Goal: Information Seeking & Learning: Learn about a topic

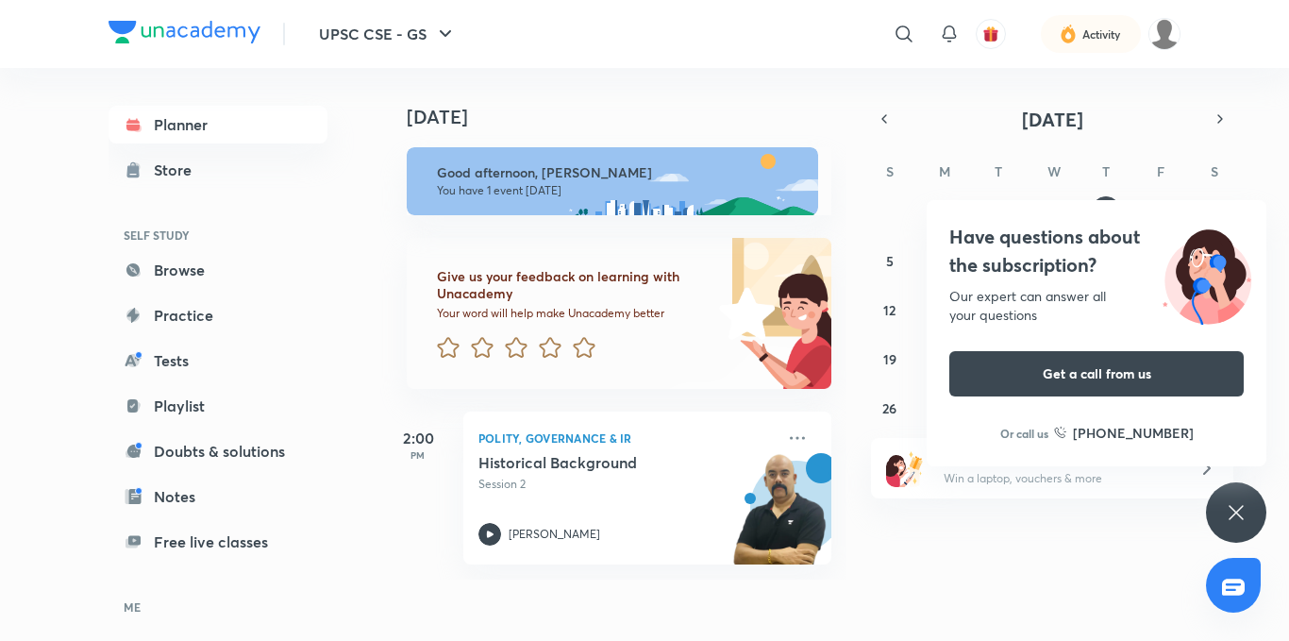
click at [1222, 529] on div "Have questions about the subscription? Our expert can answer all your questions…" at bounding box center [1236, 512] width 60 height 60
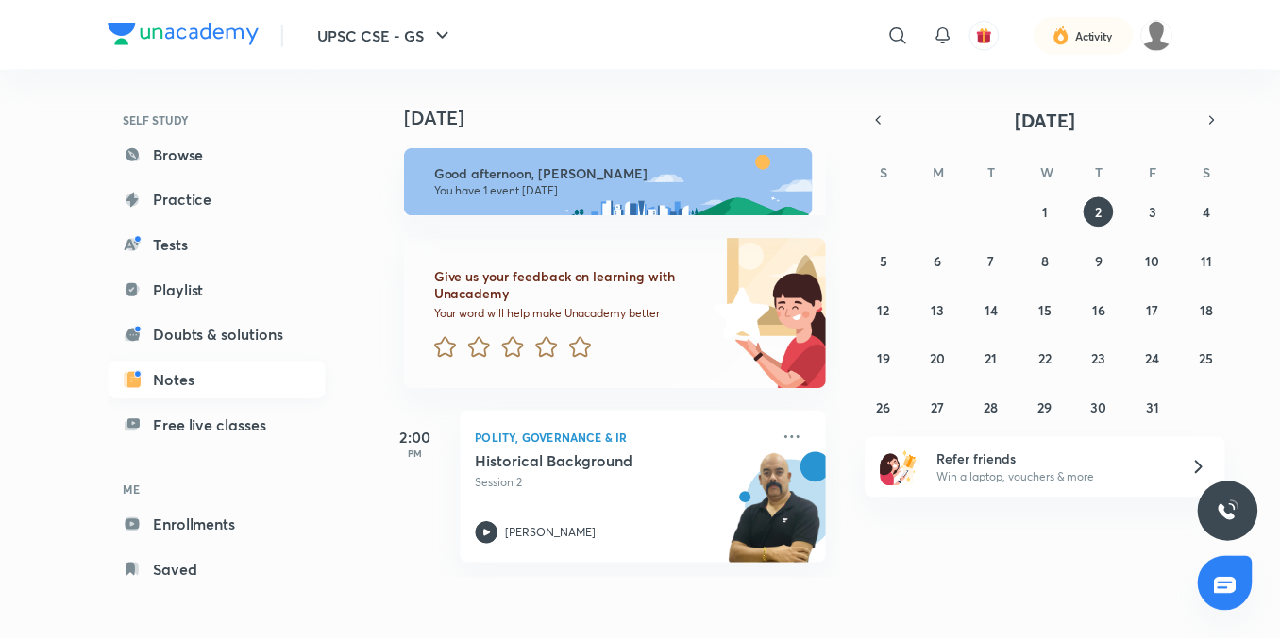
scroll to position [118, 0]
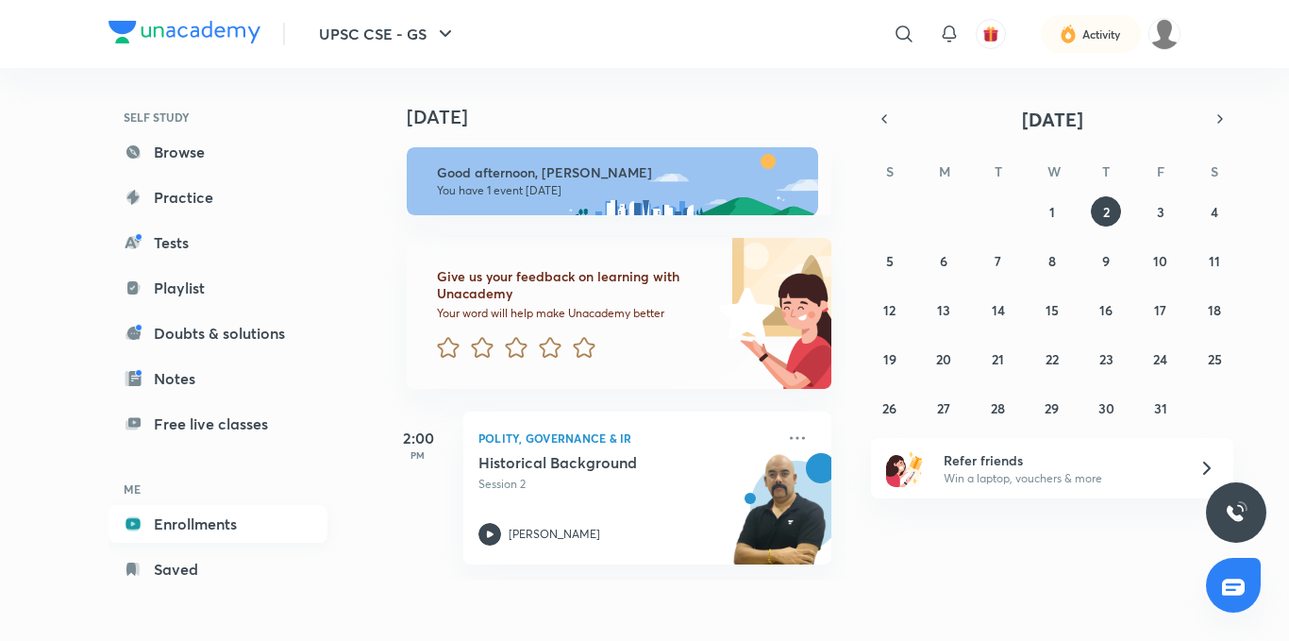
click at [245, 526] on link "Enrollments" at bounding box center [218, 524] width 219 height 38
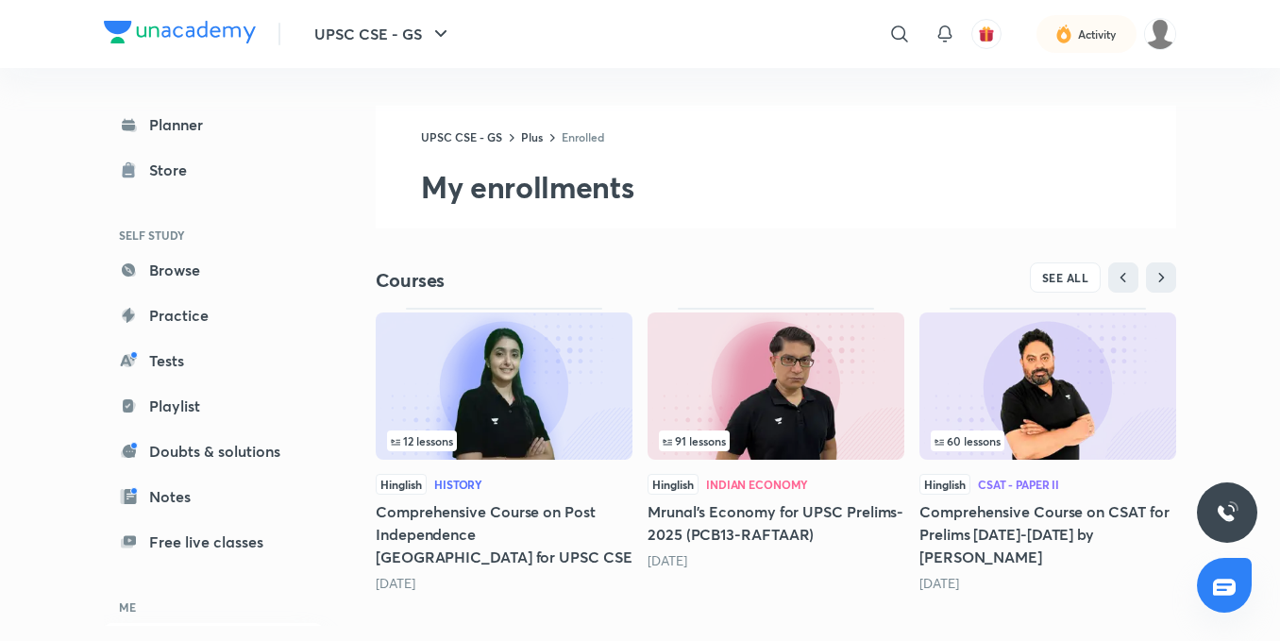
click at [709, 369] on img at bounding box center [775, 385] width 257 height 147
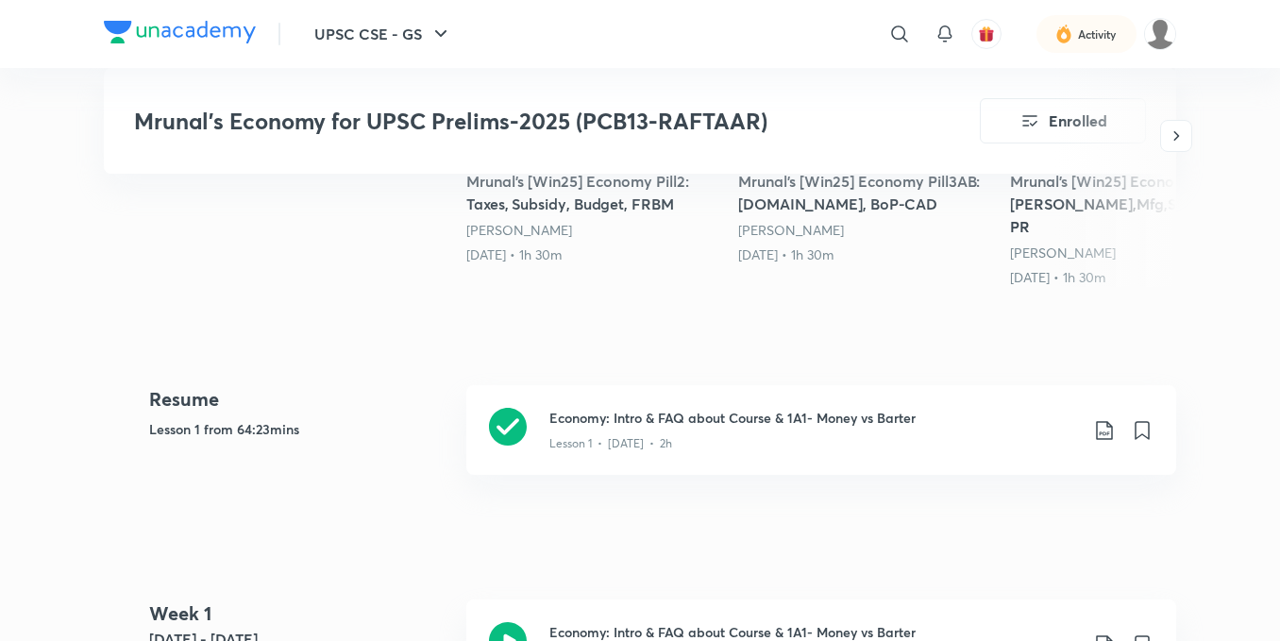
scroll to position [849, 0]
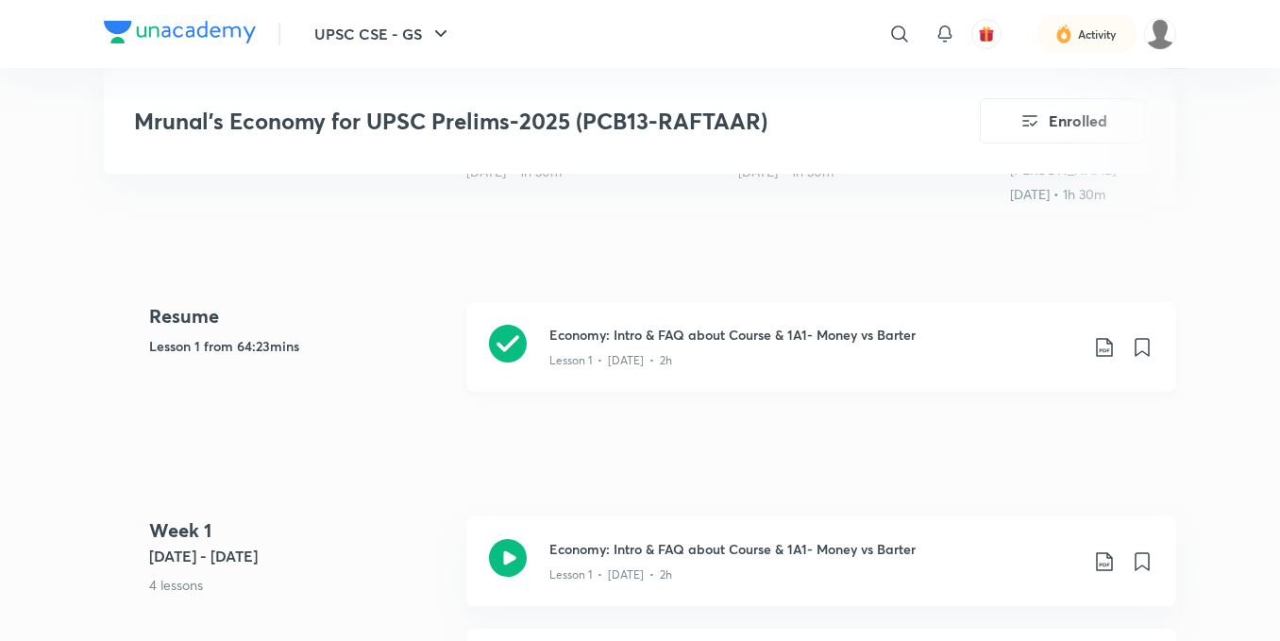
click at [615, 325] on h3 "Economy: Intro & FAQ about Course & 1A1- Money vs Barter" at bounding box center [813, 335] width 528 height 20
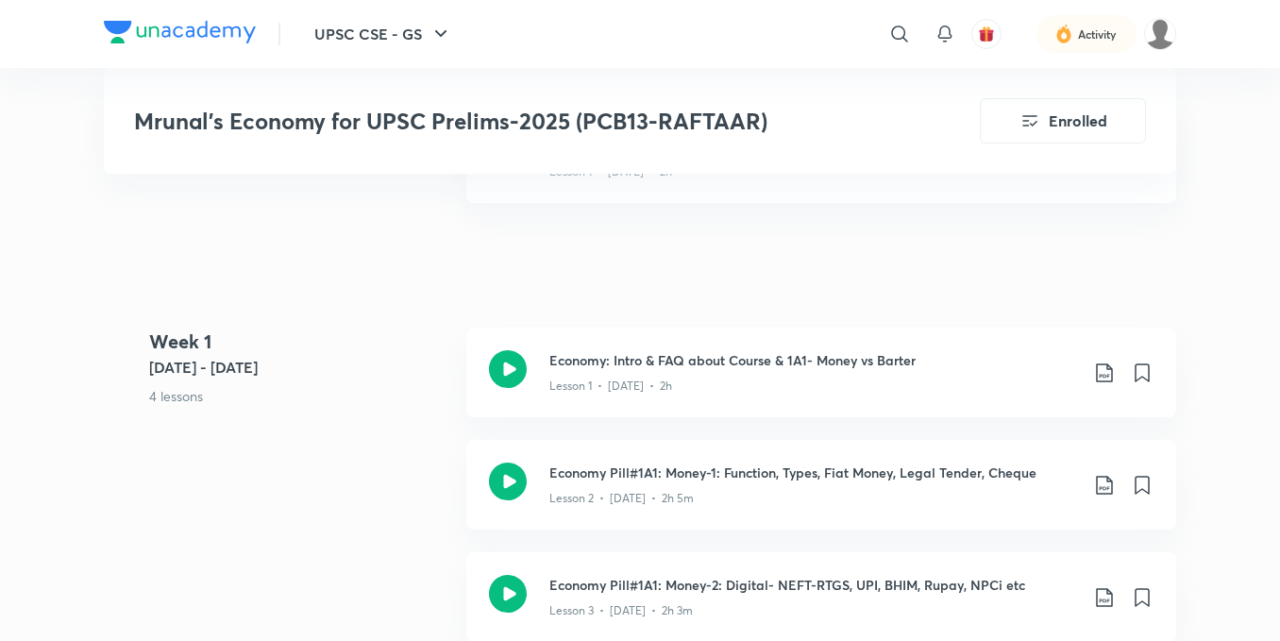
scroll to position [1132, 0]
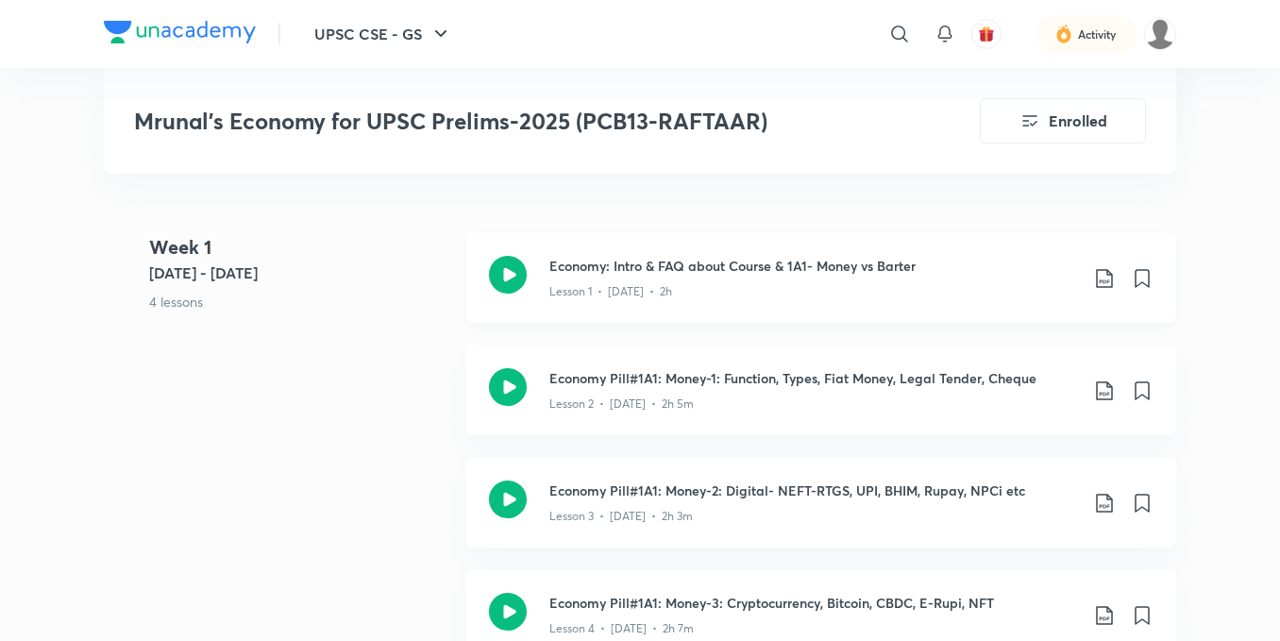
click at [1111, 267] on icon at bounding box center [1104, 278] width 23 height 23
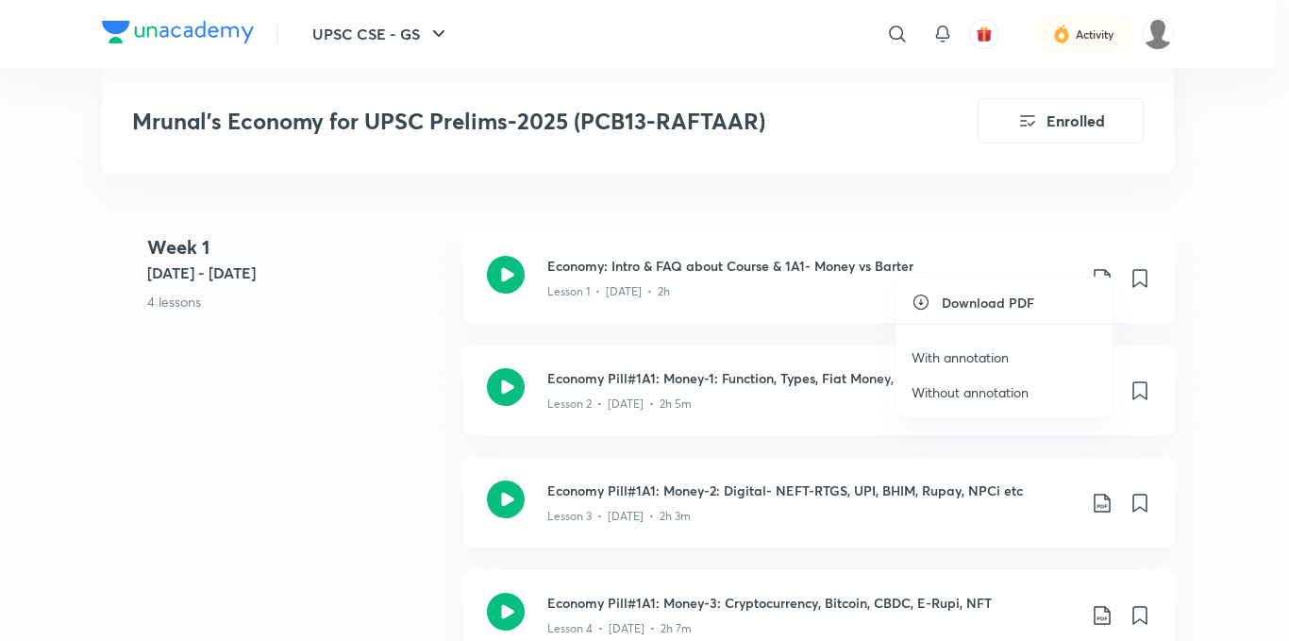
click at [990, 352] on p "With annotation" at bounding box center [960, 357] width 97 height 20
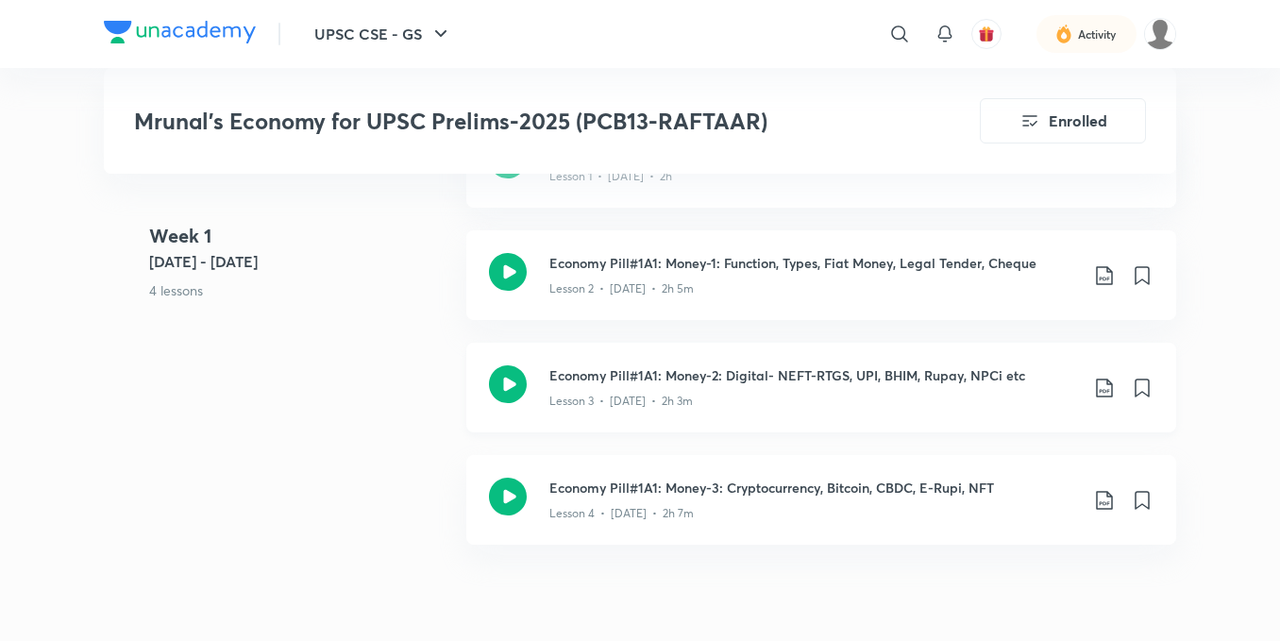
scroll to position [1227, 0]
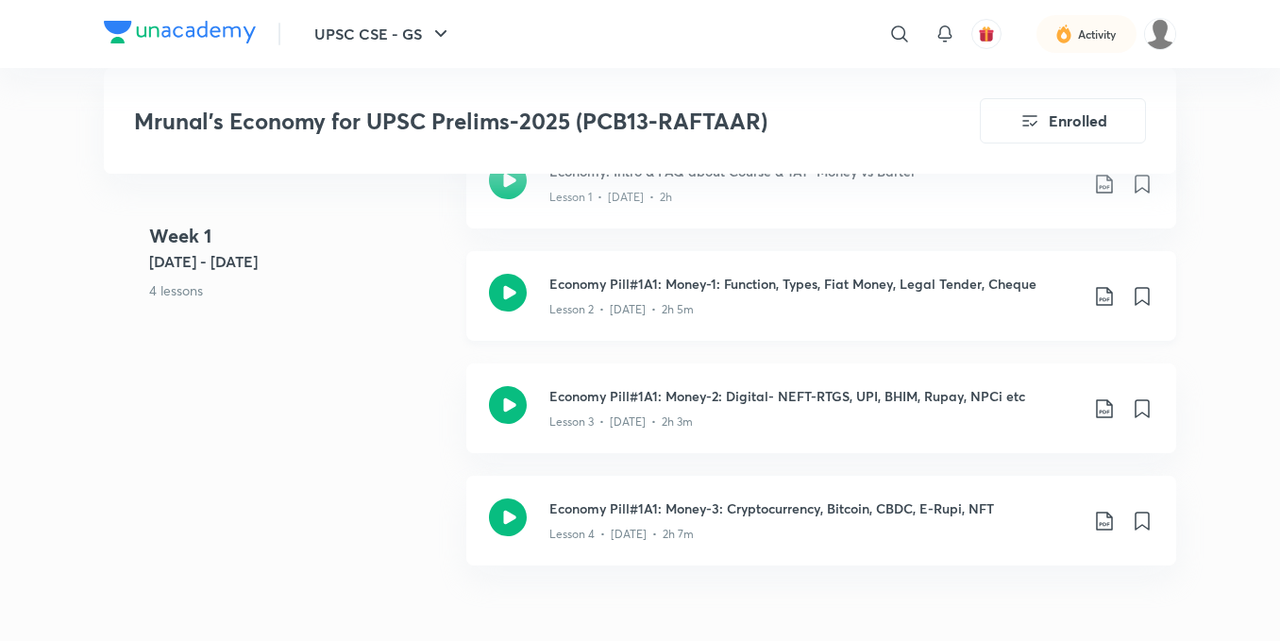
click at [1101, 285] on icon at bounding box center [1104, 296] width 23 height 23
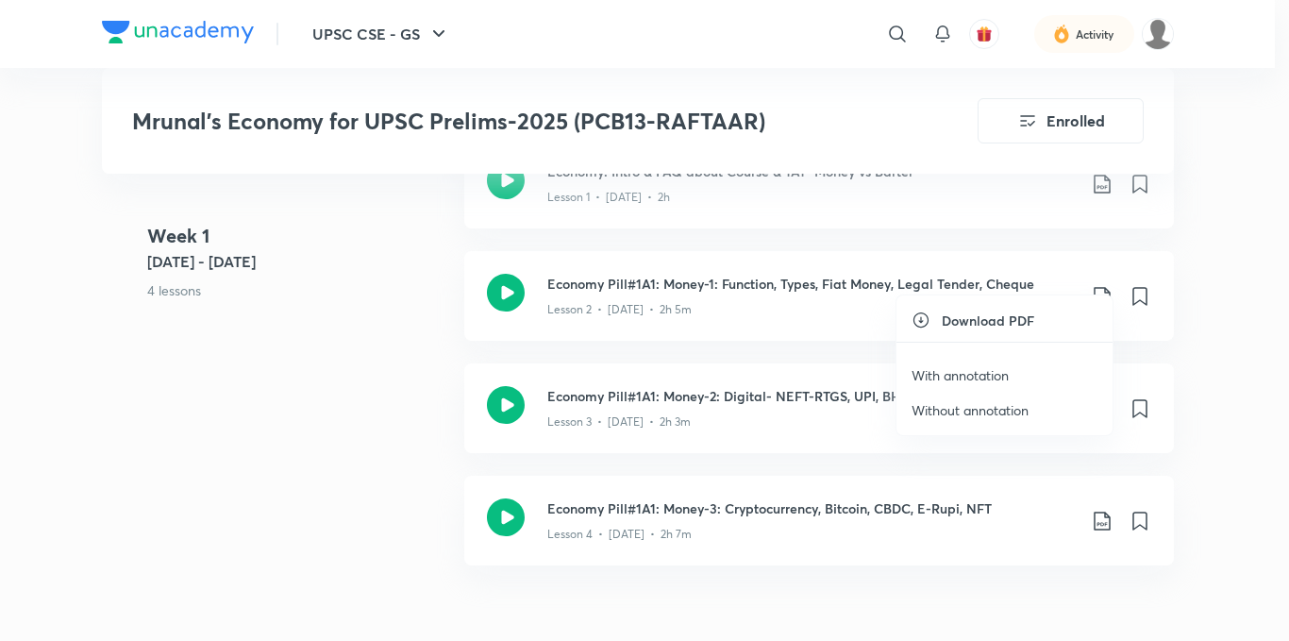
click at [947, 377] on p "With annotation" at bounding box center [960, 375] width 97 height 20
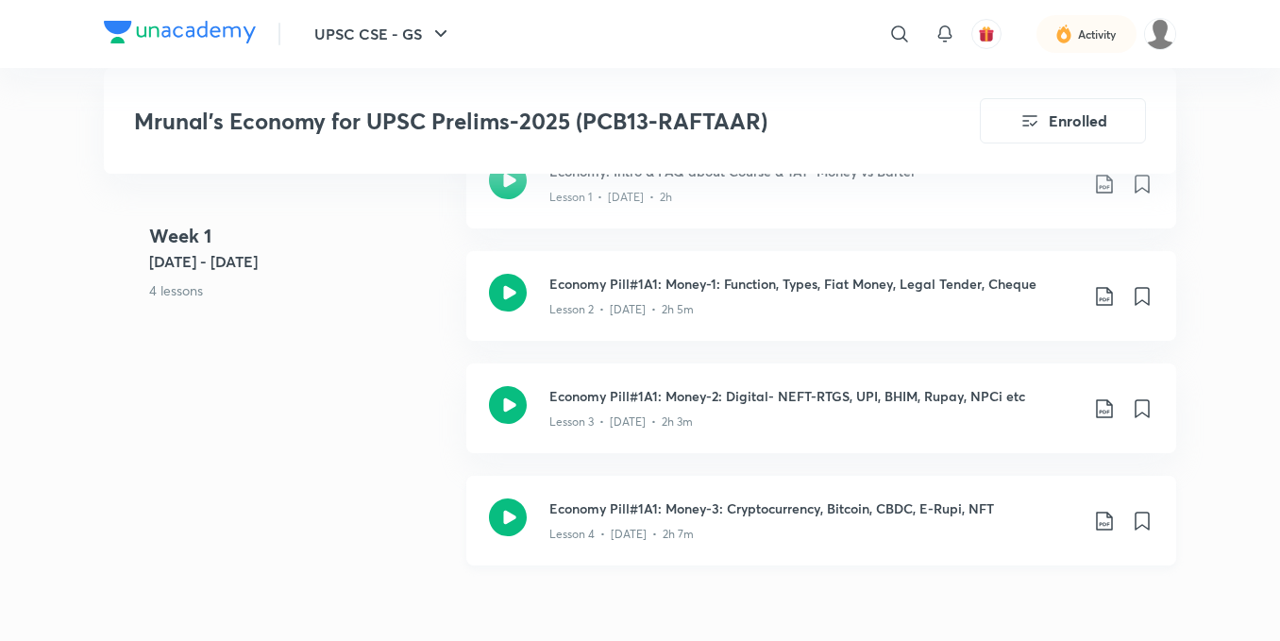
click at [1102, 510] on icon at bounding box center [1104, 521] width 23 height 23
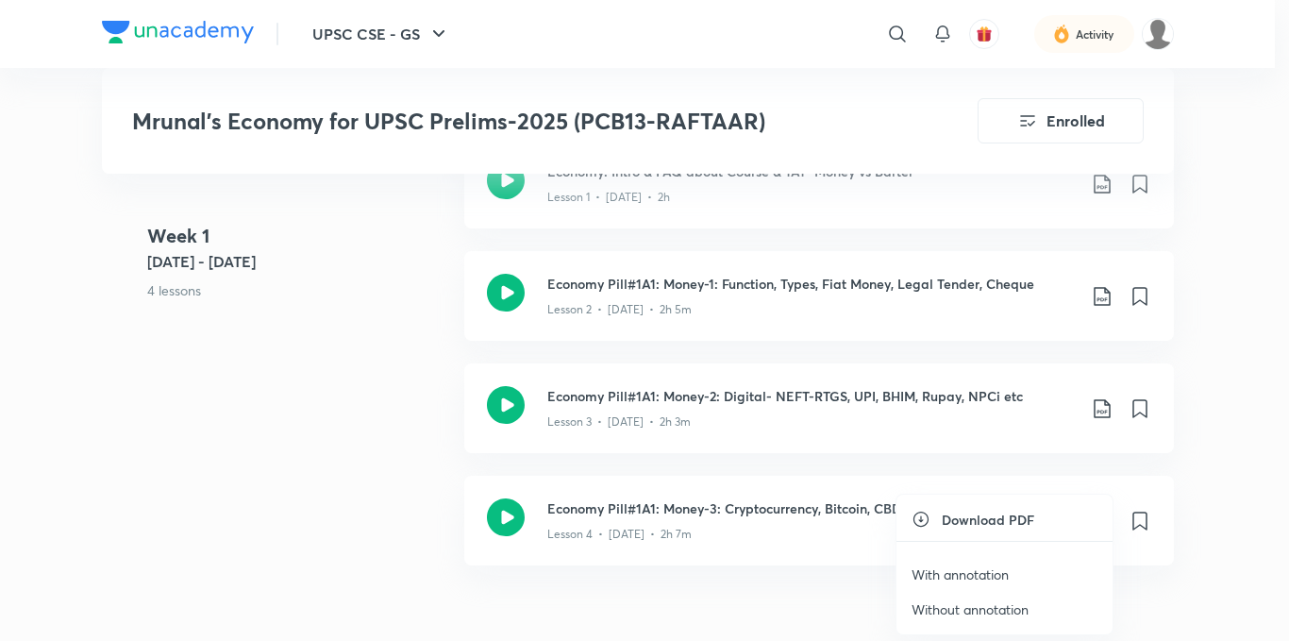
click at [975, 567] on p "With annotation" at bounding box center [960, 574] width 97 height 20
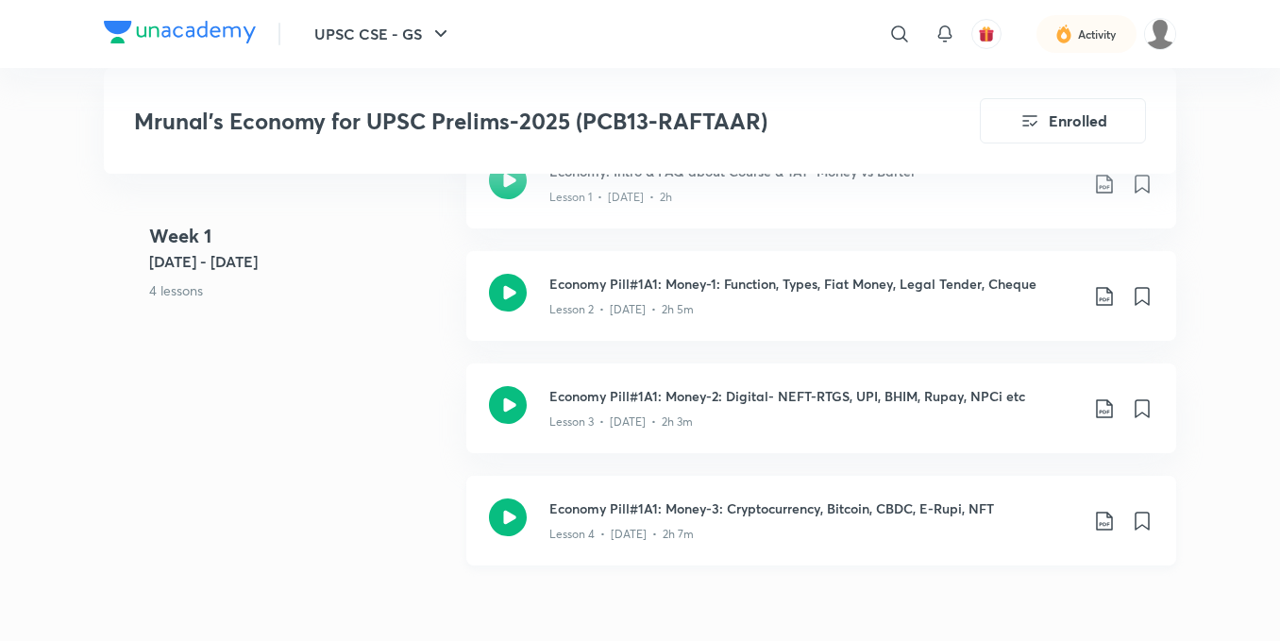
click at [1105, 510] on icon at bounding box center [1104, 521] width 23 height 23
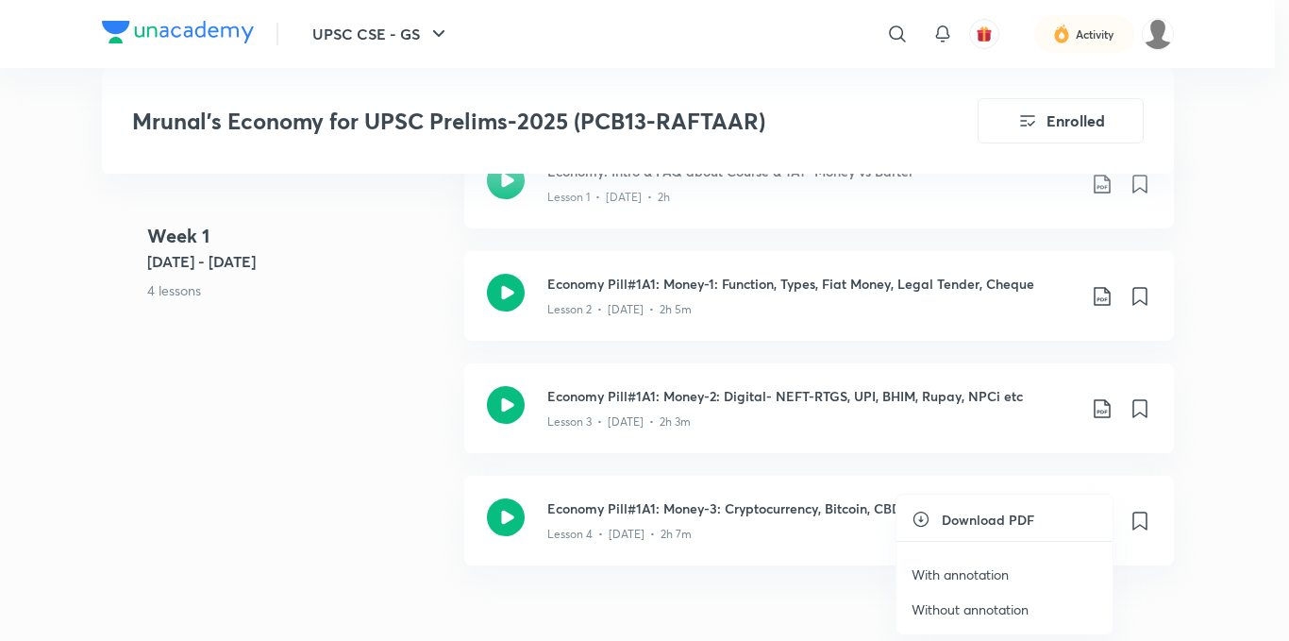
click at [955, 567] on p "With annotation" at bounding box center [960, 574] width 97 height 20
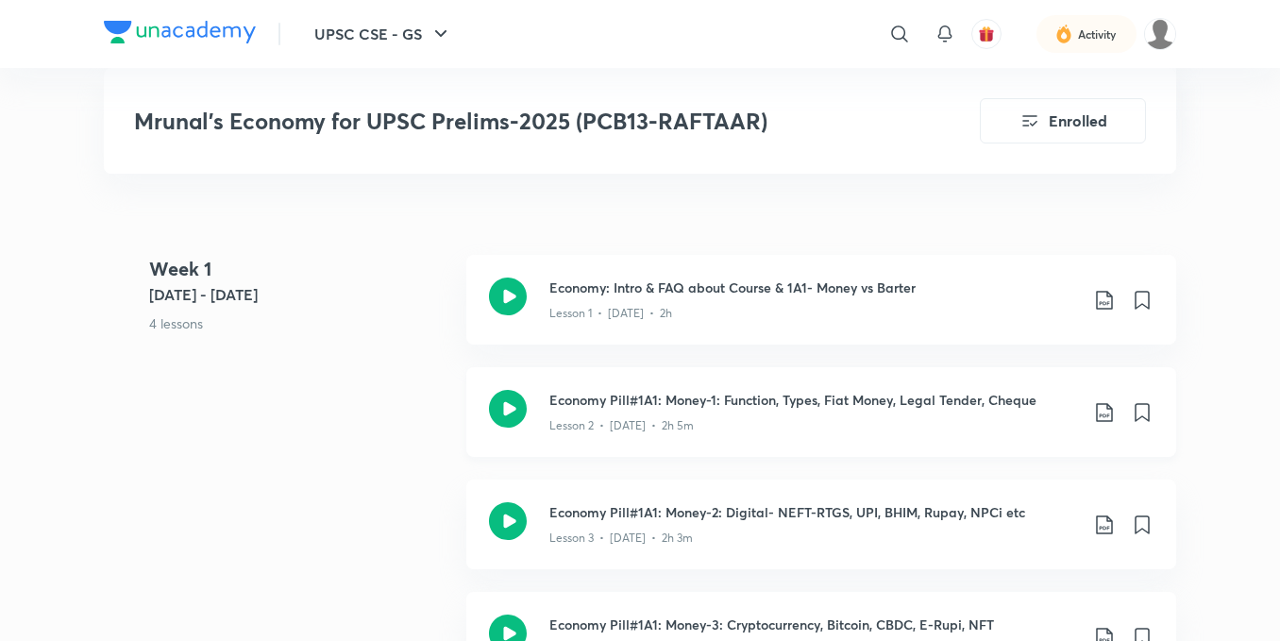
scroll to position [1132, 0]
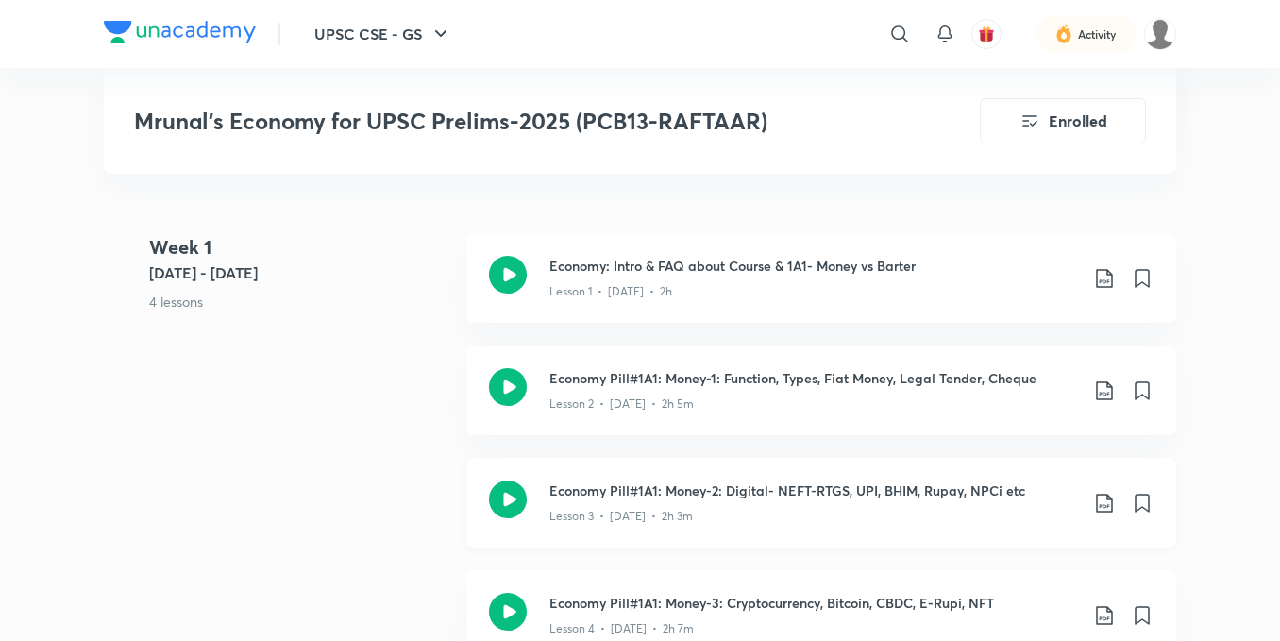
click at [1108, 492] on icon at bounding box center [1104, 503] width 23 height 23
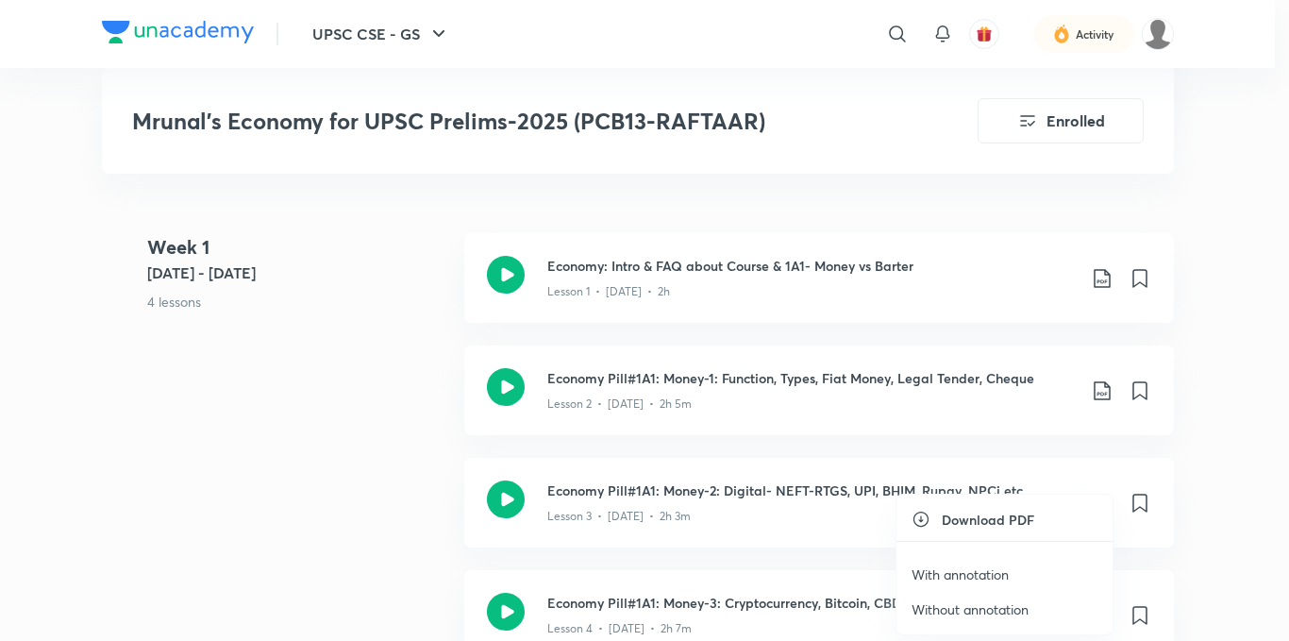
click at [956, 565] on p "With annotation" at bounding box center [960, 574] width 97 height 20
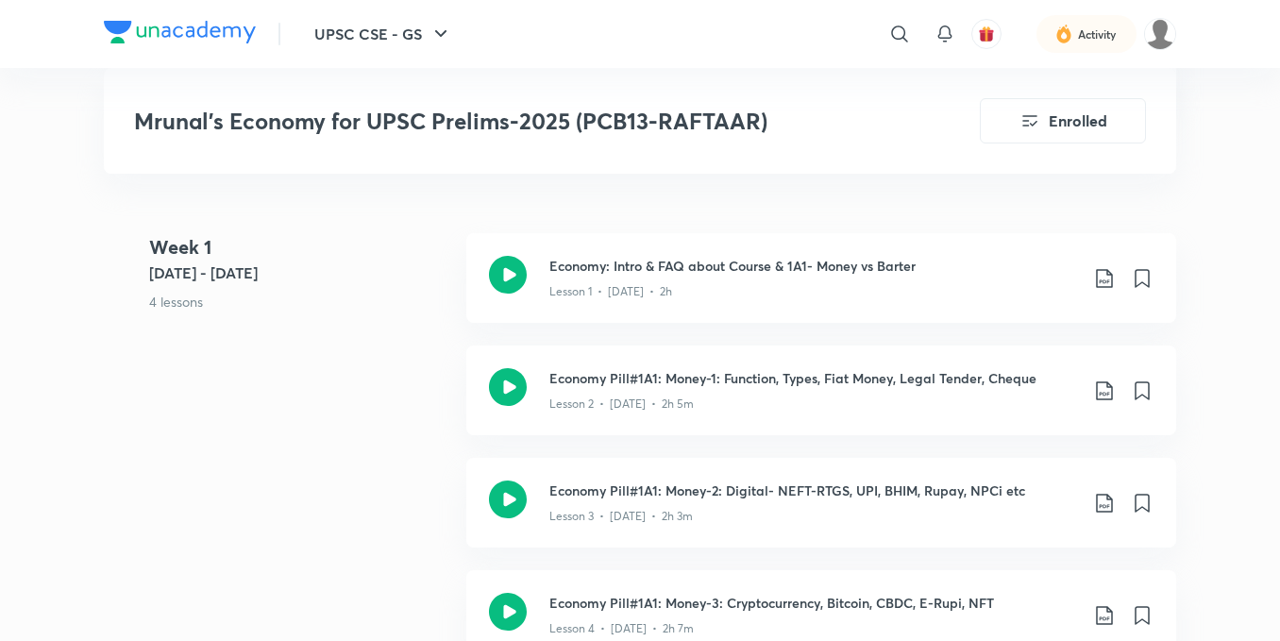
click at [760, 56] on div "​" at bounding box center [744, 33] width 347 height 45
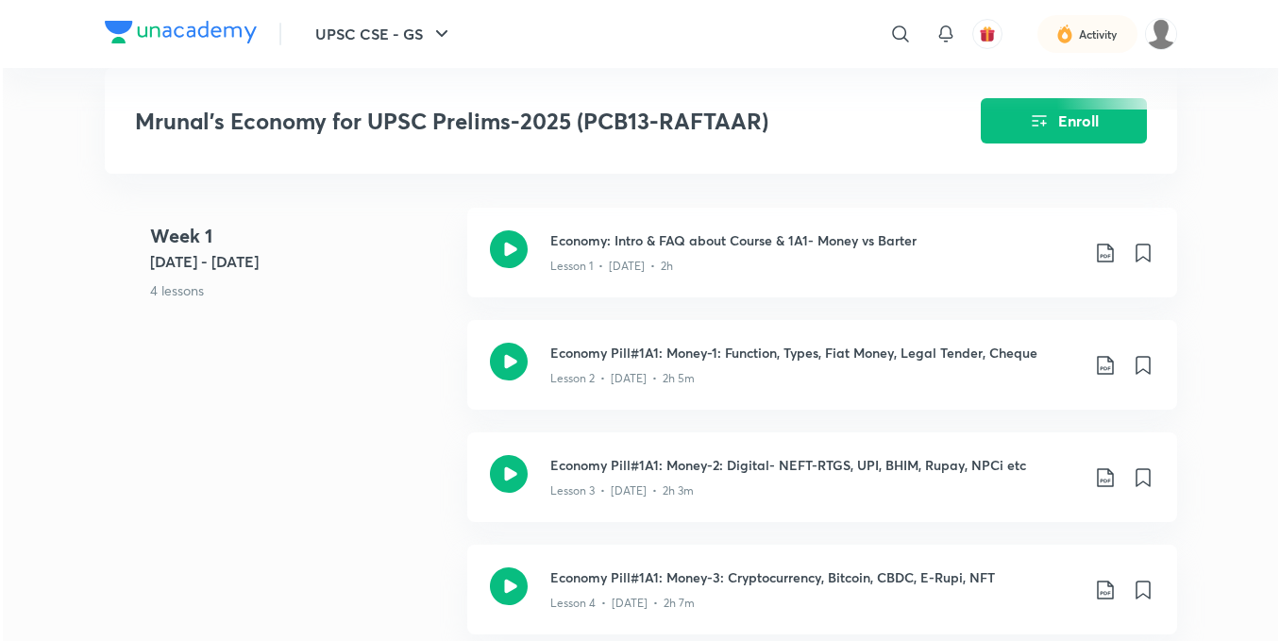
scroll to position [944, 0]
